Goal: Information Seeking & Learning: Learn about a topic

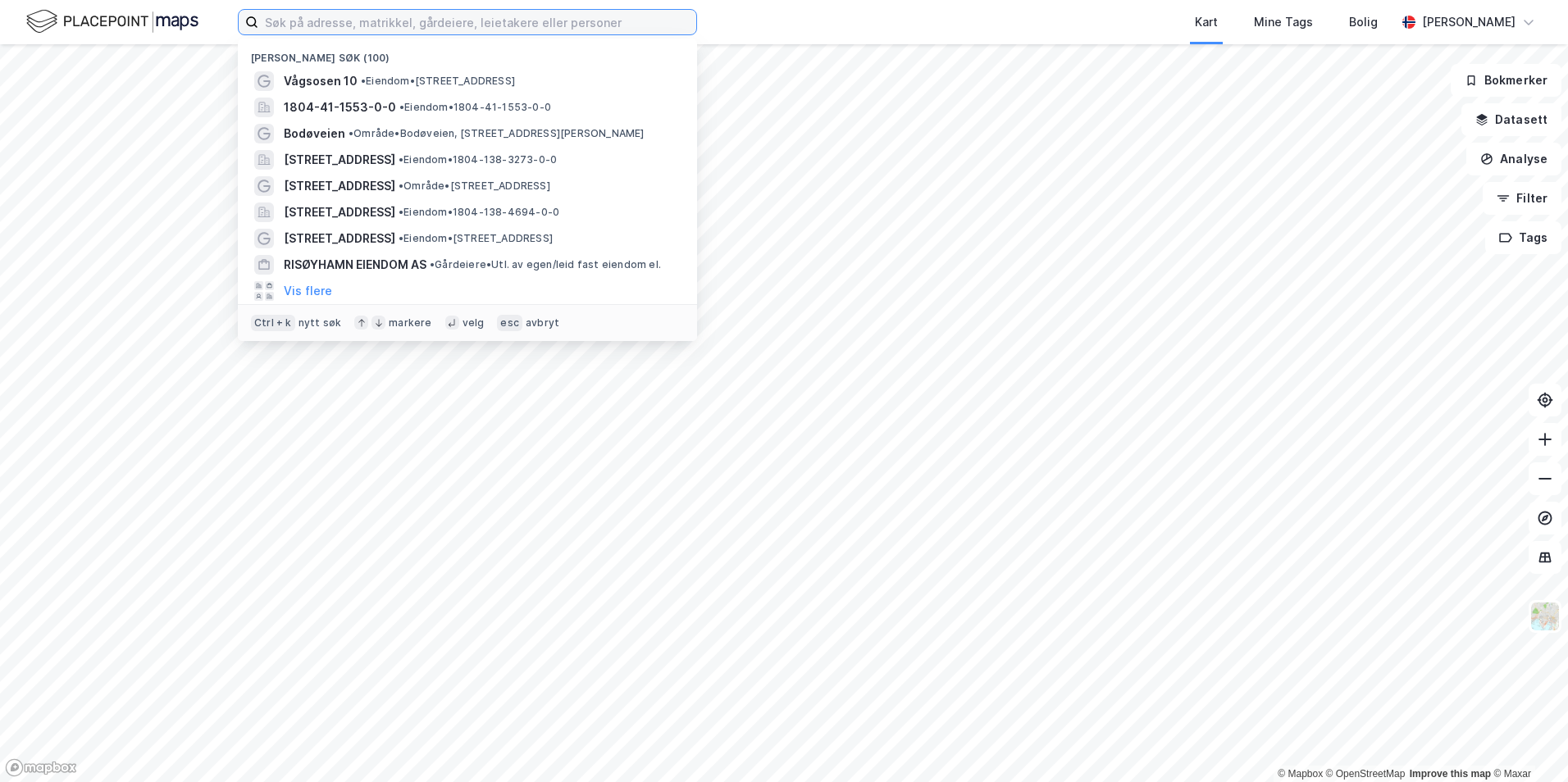
click at [387, 29] on input at bounding box center [477, 22] width 438 height 25
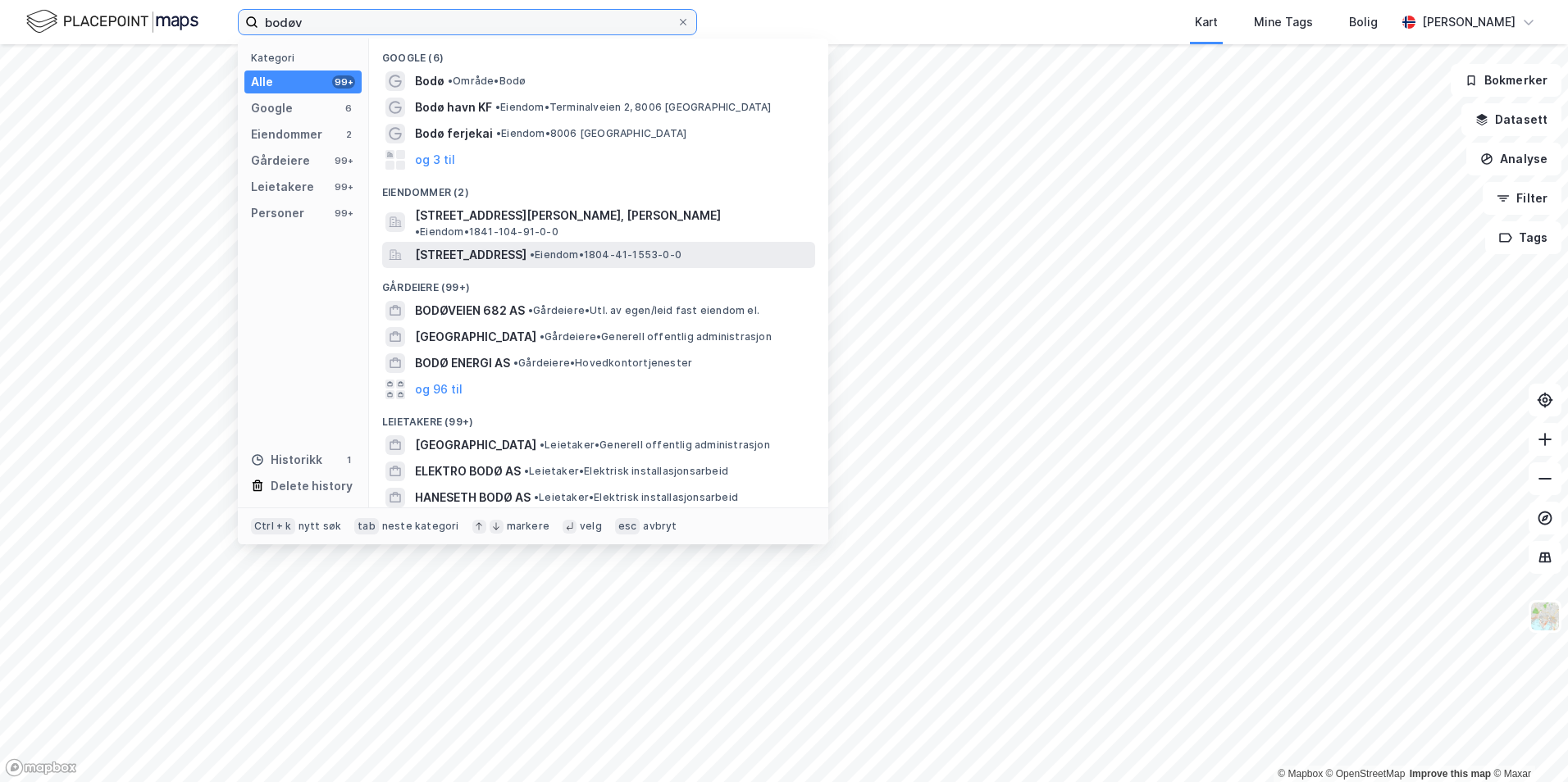
type input "bodøv"
click at [462, 245] on span "[STREET_ADDRESS]" at bounding box center [471, 254] width 112 height 19
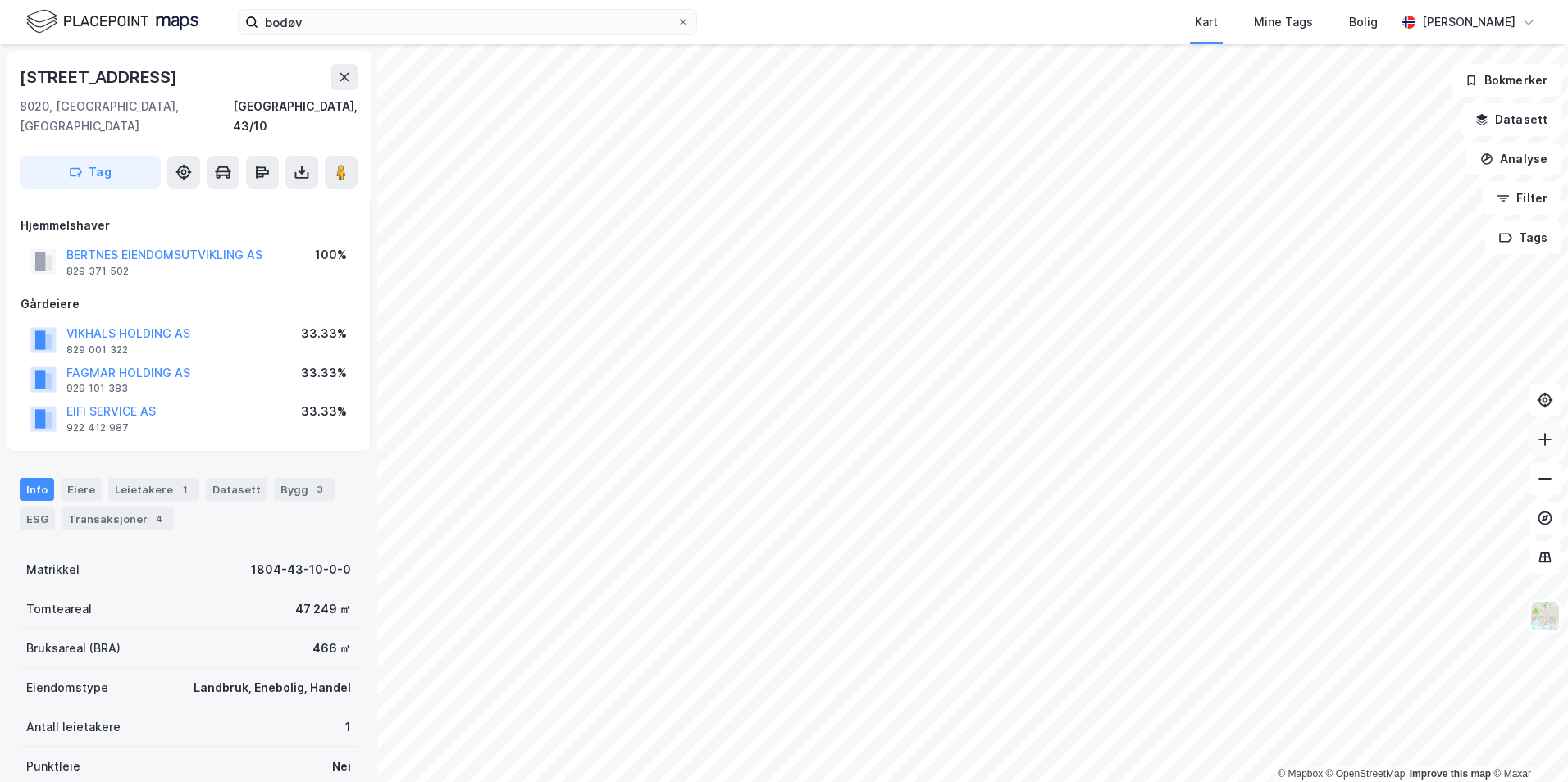
click at [1548, 438] on icon at bounding box center [1545, 440] width 17 height 17
click at [1547, 517] on icon at bounding box center [1544, 518] width 6 height 6
click at [1548, 395] on icon at bounding box center [1545, 400] width 13 height 13
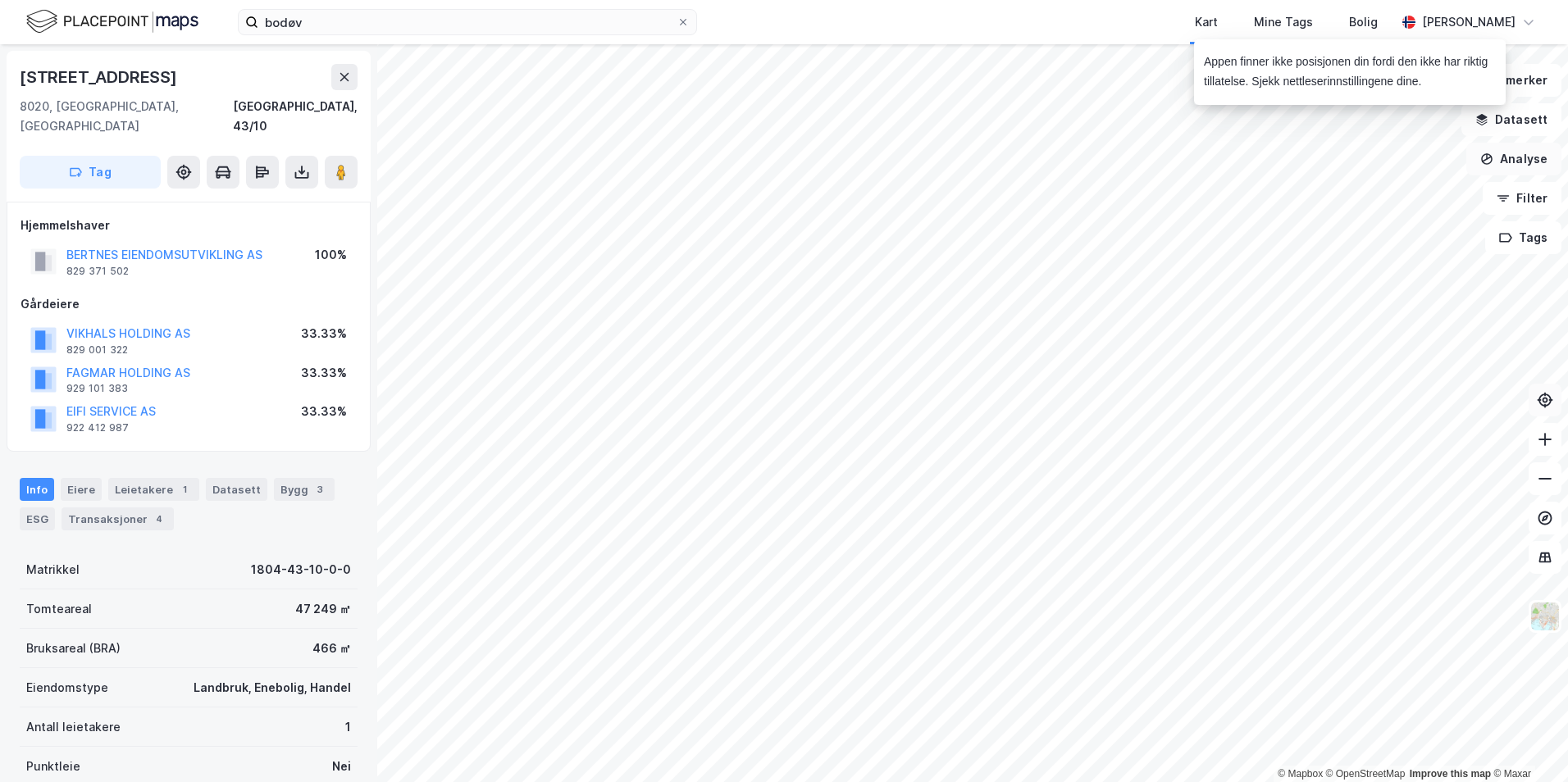
click at [1524, 153] on button "Analyse" at bounding box center [1513, 158] width 95 height 32
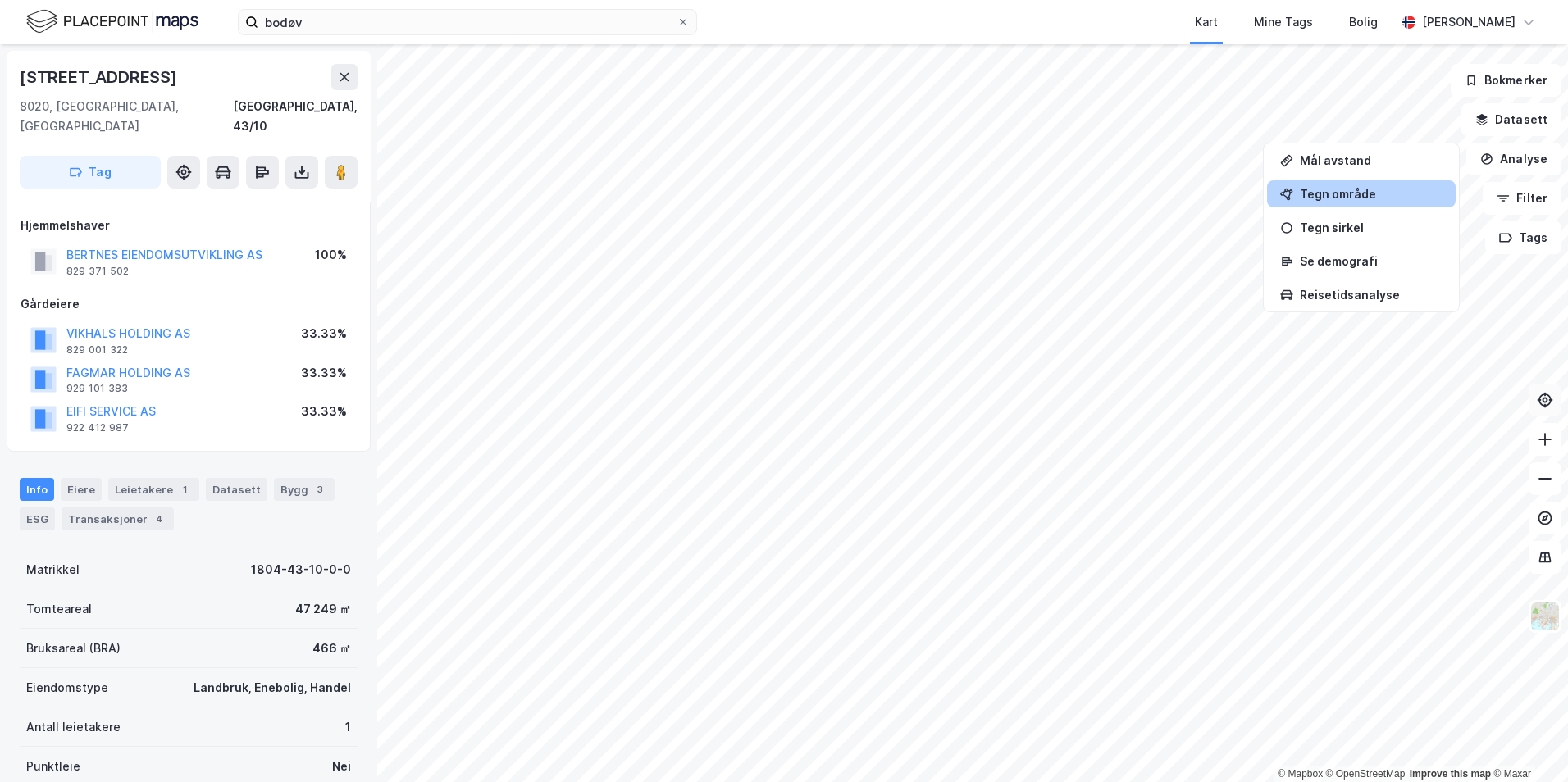
click at [1346, 193] on div "Tegn område" at bounding box center [1371, 193] width 142 height 14
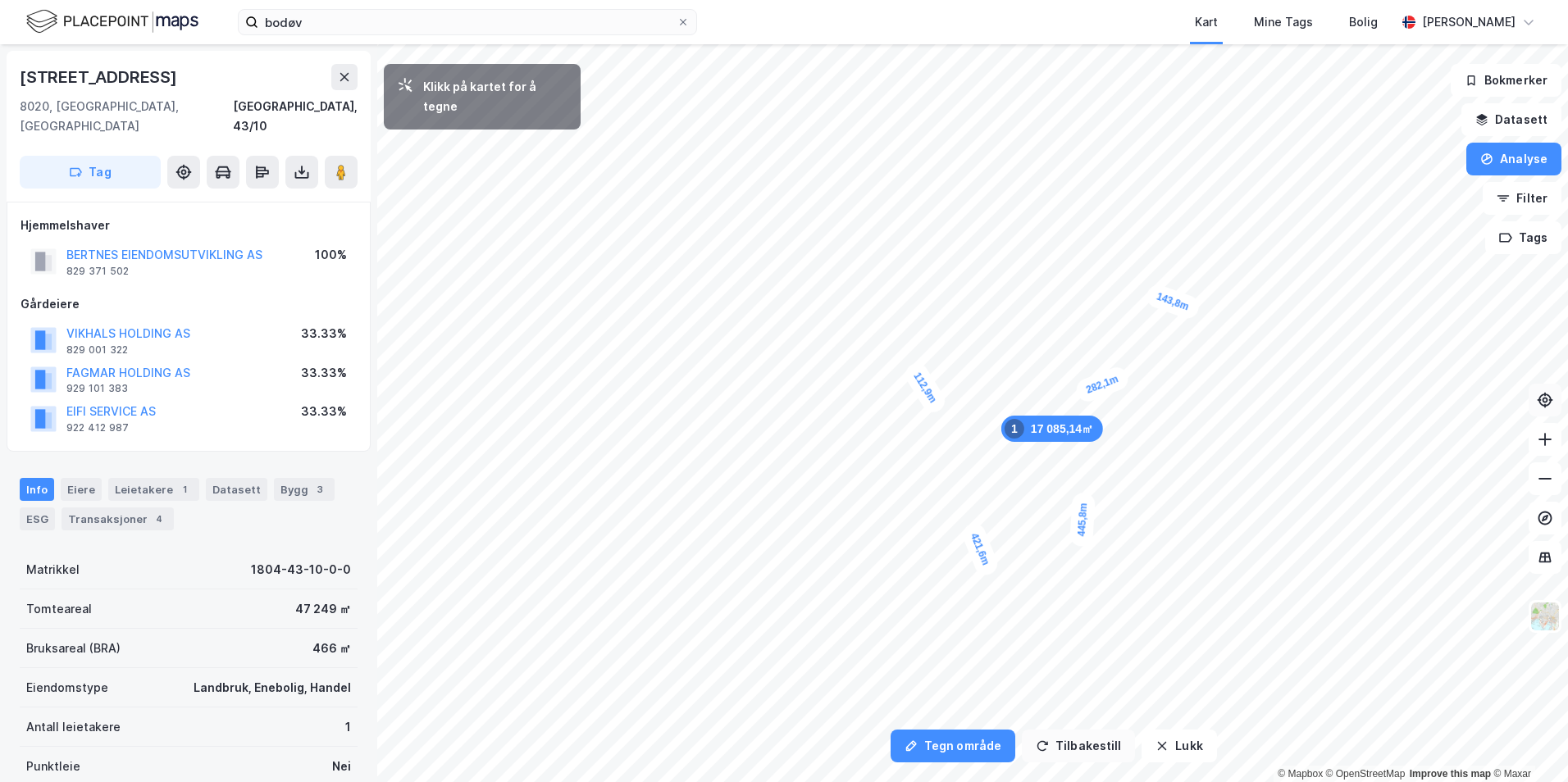
click at [1068, 762] on button "Tilbakestill" at bounding box center [1078, 745] width 113 height 32
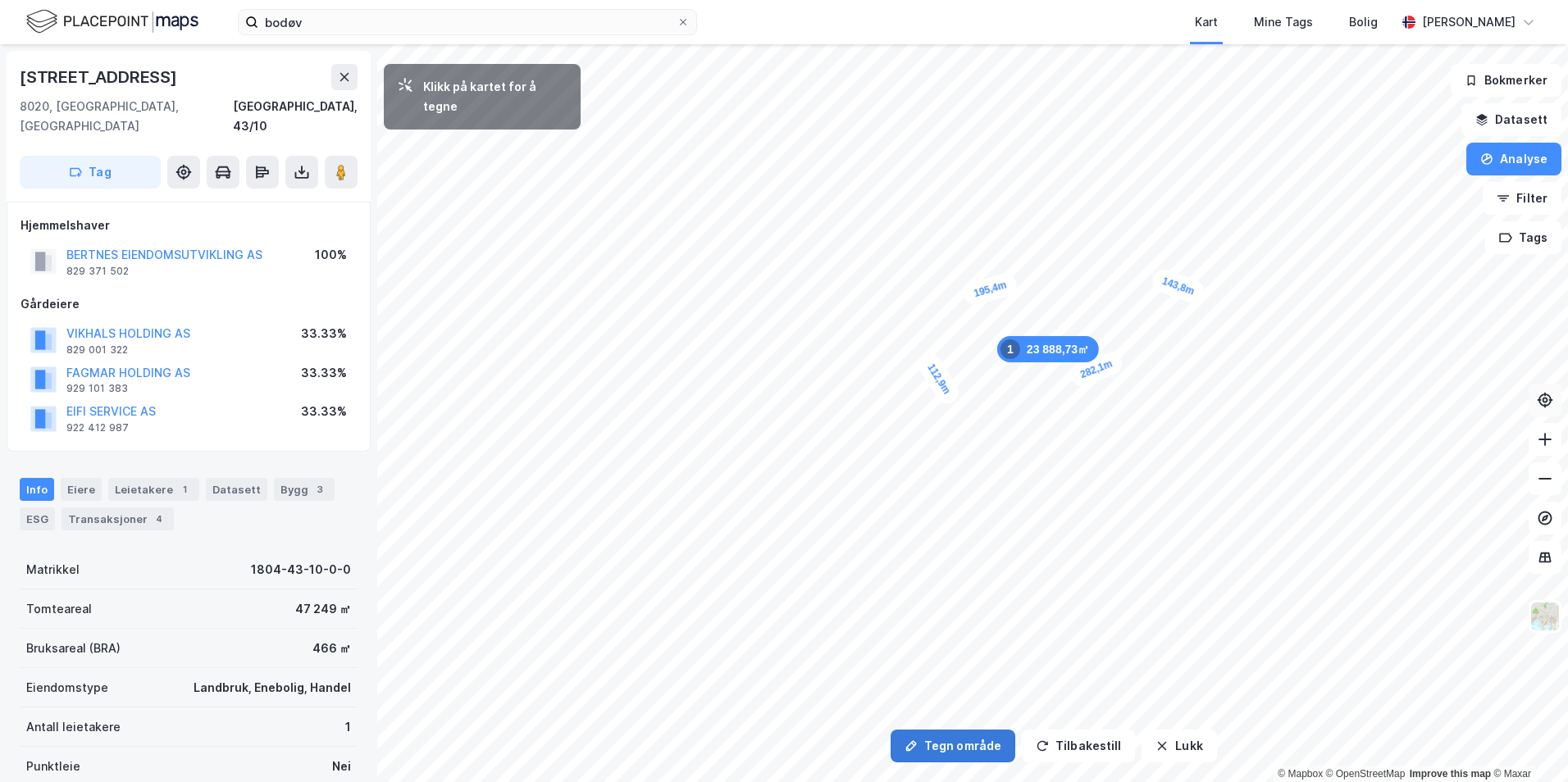
click at [959, 743] on button "Tegn område" at bounding box center [952, 745] width 125 height 32
click at [1157, 752] on button "Lukk" at bounding box center [1179, 745] width 75 height 32
